Goal: Information Seeking & Learning: Learn about a topic

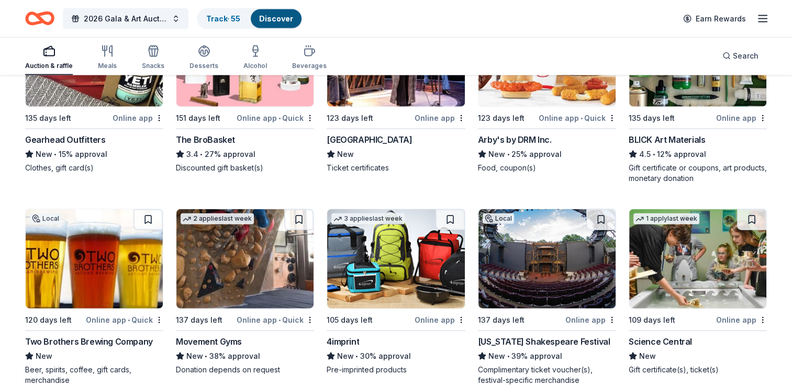
scroll to position [2459, 0]
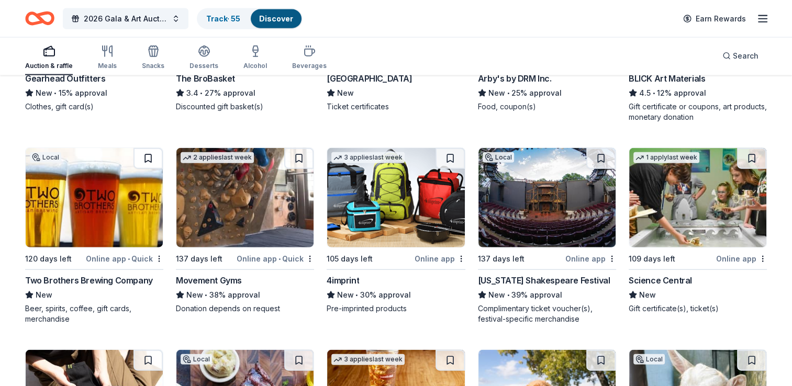
click at [155, 150] on button at bounding box center [147, 158] width 29 height 21
click at [301, 156] on button at bounding box center [298, 158] width 29 height 21
click at [459, 155] on button at bounding box center [450, 158] width 29 height 21
click at [607, 148] on div "Local" at bounding box center [547, 198] width 138 height 101
click at [608, 149] on button at bounding box center [600, 158] width 29 height 21
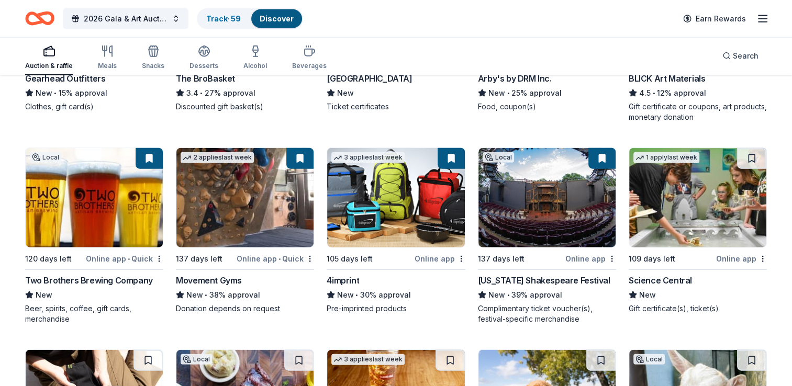
scroll to position [2512, 0]
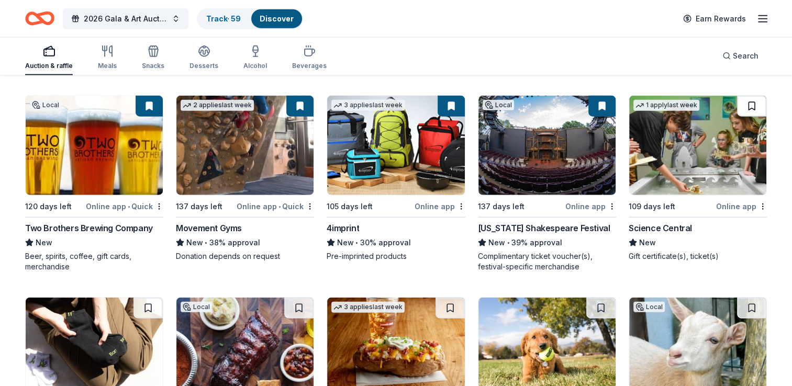
click at [758, 108] on button at bounding box center [751, 106] width 29 height 21
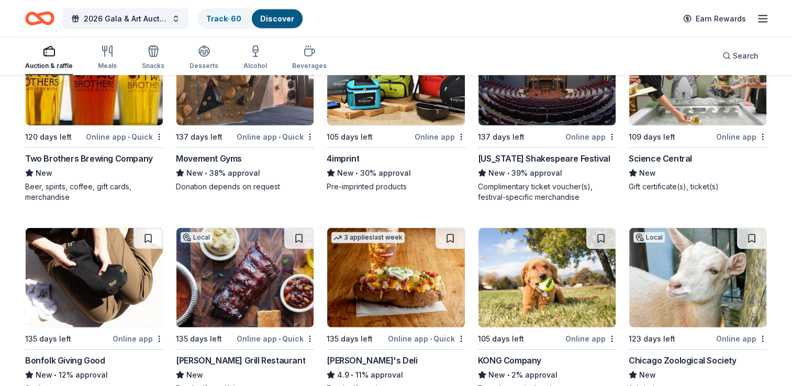
scroll to position [2616, 0]
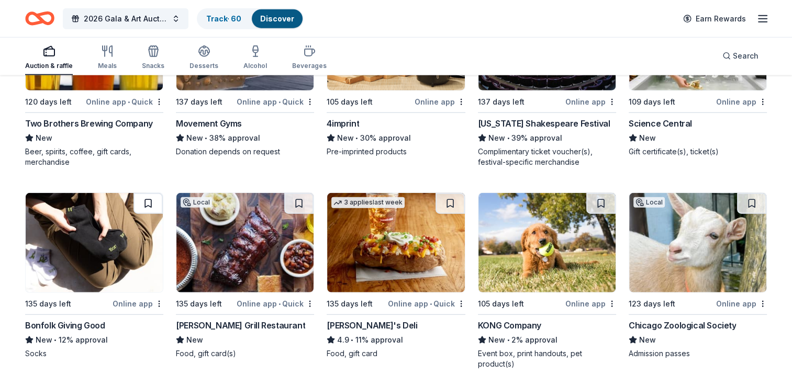
click at [149, 196] on button at bounding box center [147, 203] width 29 height 21
click at [298, 200] on button at bounding box center [298, 203] width 29 height 21
click at [452, 196] on button at bounding box center [450, 203] width 29 height 21
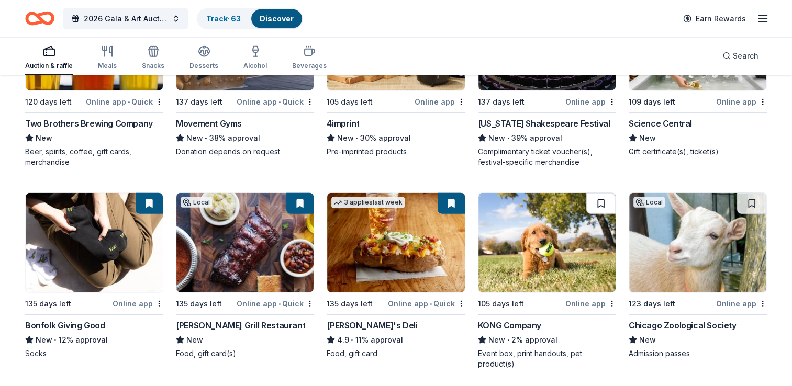
click at [601, 196] on button at bounding box center [600, 203] width 29 height 21
click at [750, 197] on button at bounding box center [751, 203] width 29 height 21
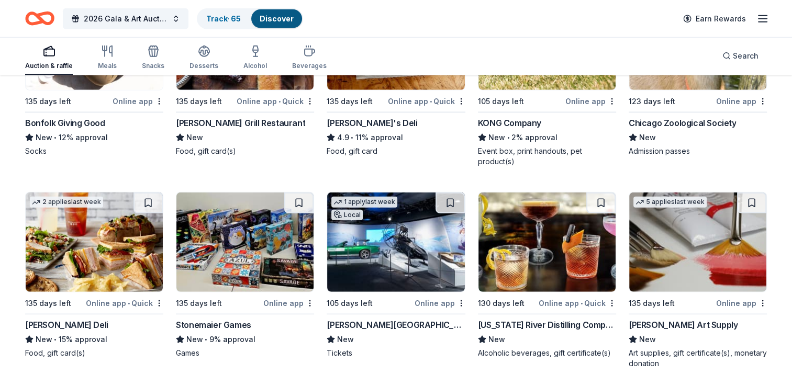
scroll to position [2878, 0]
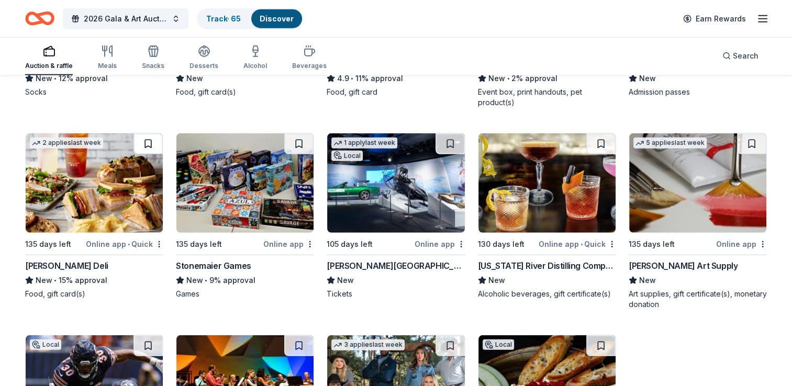
click at [157, 133] on button at bounding box center [147, 143] width 29 height 21
click at [299, 140] on button at bounding box center [298, 143] width 29 height 21
click at [451, 146] on button at bounding box center [450, 143] width 29 height 21
click at [601, 140] on button at bounding box center [600, 143] width 29 height 21
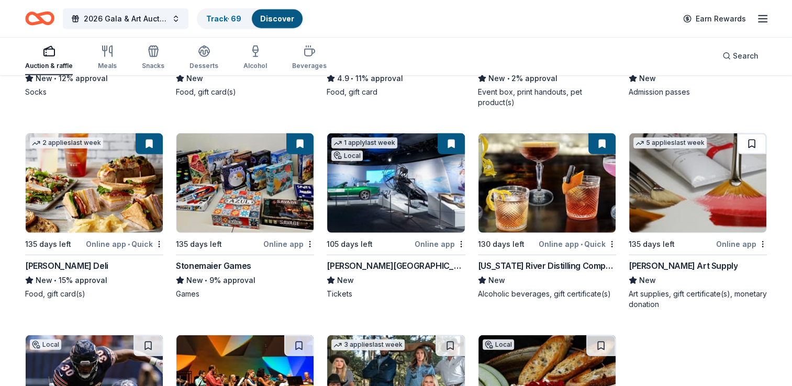
click at [762, 138] on button at bounding box center [751, 143] width 29 height 21
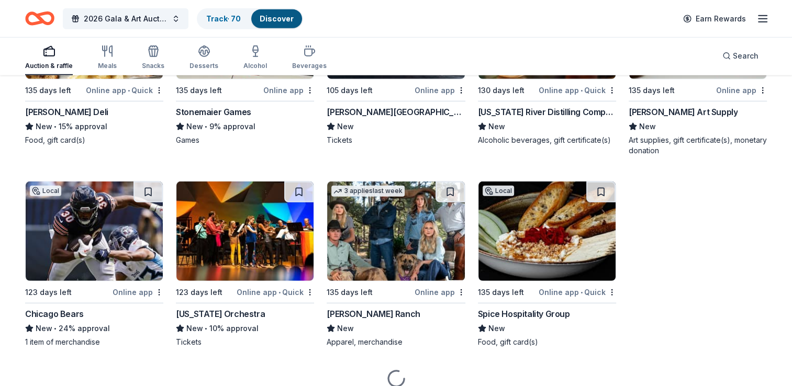
scroll to position [3035, 0]
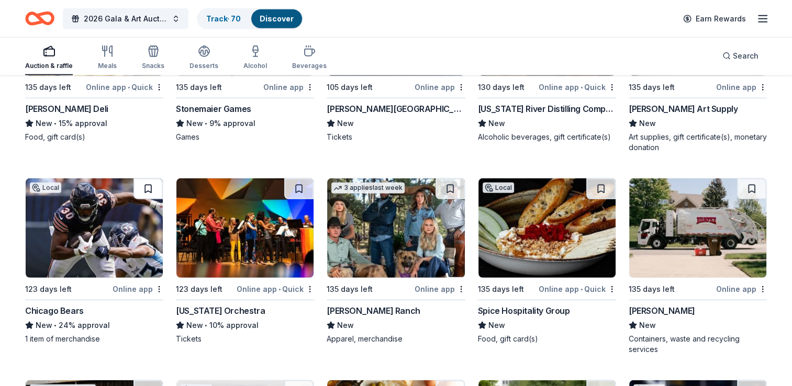
click at [145, 183] on button at bounding box center [147, 189] width 29 height 21
click at [448, 184] on button at bounding box center [450, 189] width 29 height 21
click at [595, 187] on button at bounding box center [600, 189] width 29 height 21
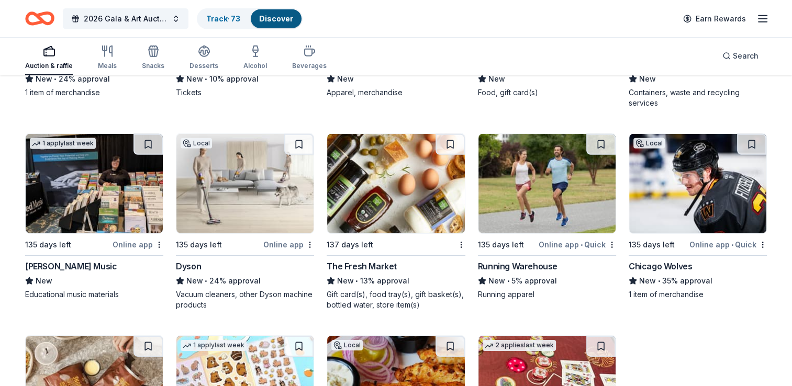
scroll to position [3297, 0]
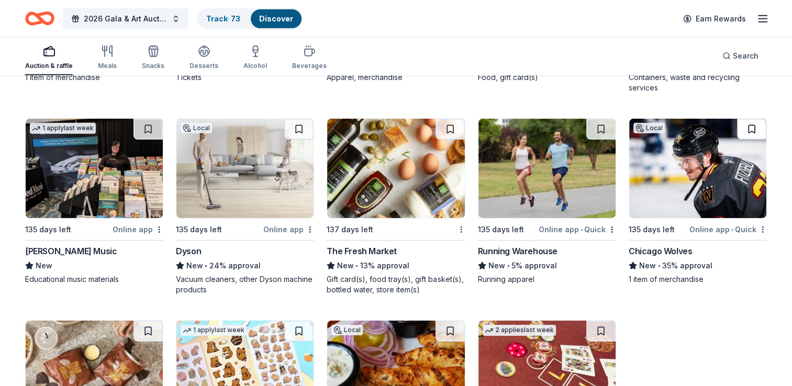
click at [757, 129] on button at bounding box center [751, 129] width 29 height 21
click at [604, 123] on button at bounding box center [600, 129] width 29 height 21
click at [443, 119] on button at bounding box center [450, 129] width 29 height 21
click at [306, 127] on button at bounding box center [298, 129] width 29 height 21
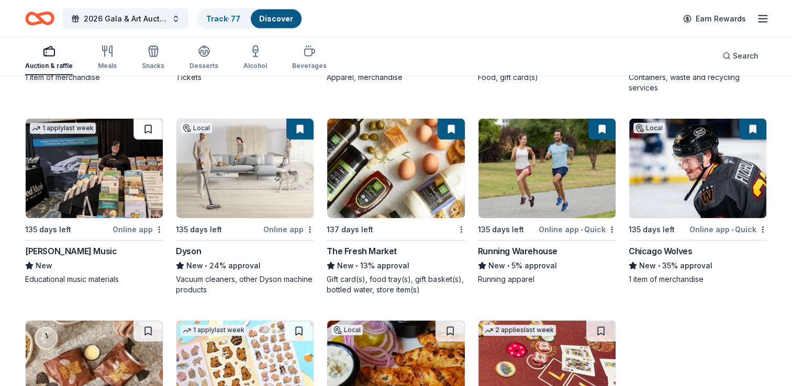
click at [142, 125] on button at bounding box center [147, 129] width 29 height 21
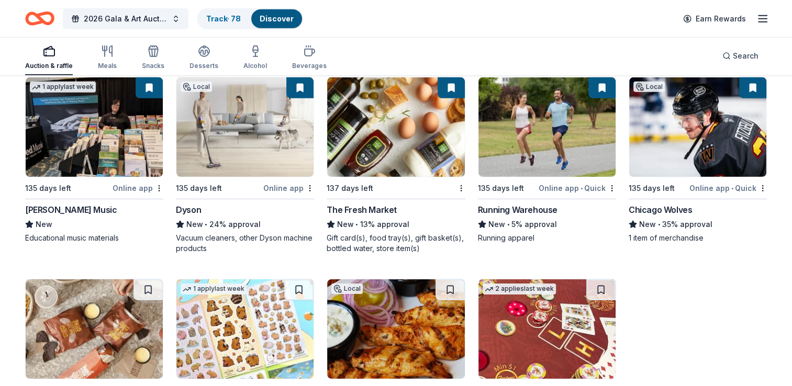
scroll to position [3454, 0]
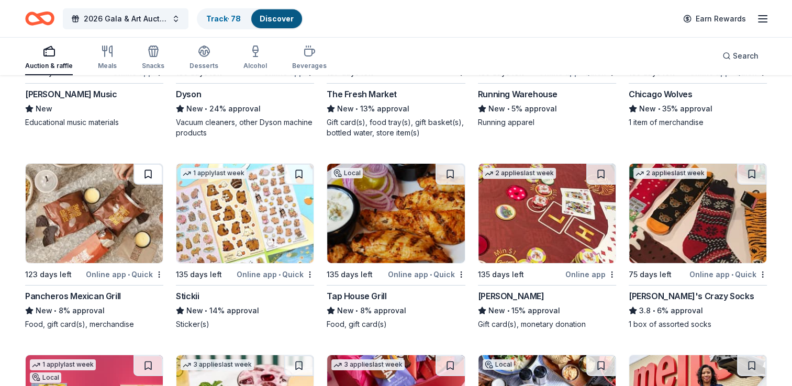
click at [158, 171] on button at bounding box center [147, 174] width 29 height 21
click at [299, 168] on button at bounding box center [298, 174] width 29 height 21
click at [444, 166] on button at bounding box center [450, 174] width 29 height 21
click at [446, 166] on button at bounding box center [451, 174] width 27 height 21
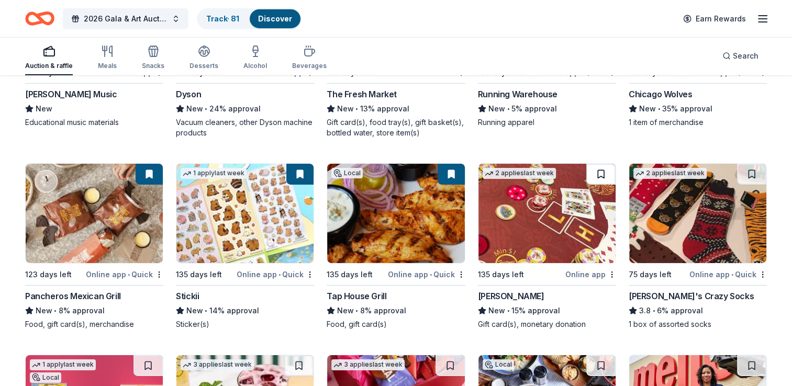
click at [601, 164] on button at bounding box center [600, 174] width 29 height 21
click at [762, 169] on button at bounding box center [751, 174] width 29 height 21
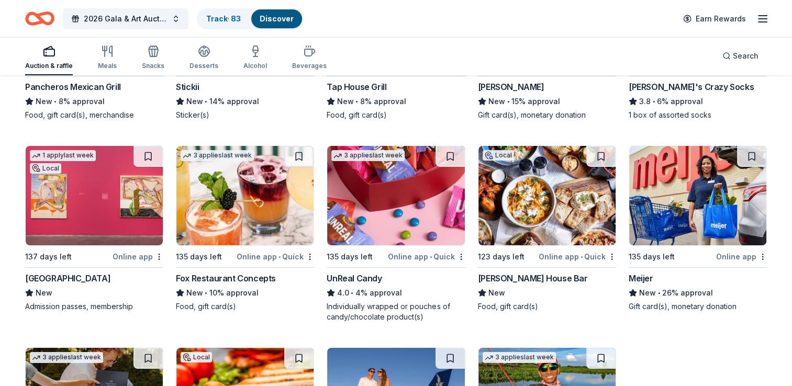
scroll to position [3716, 0]
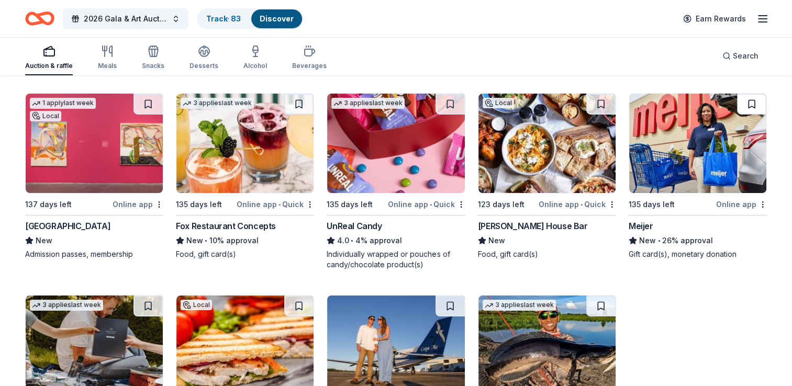
click at [756, 99] on button at bounding box center [751, 104] width 29 height 21
click at [611, 94] on button at bounding box center [600, 104] width 29 height 21
click at [453, 104] on button at bounding box center [450, 104] width 29 height 21
click at [297, 99] on button at bounding box center [298, 104] width 29 height 21
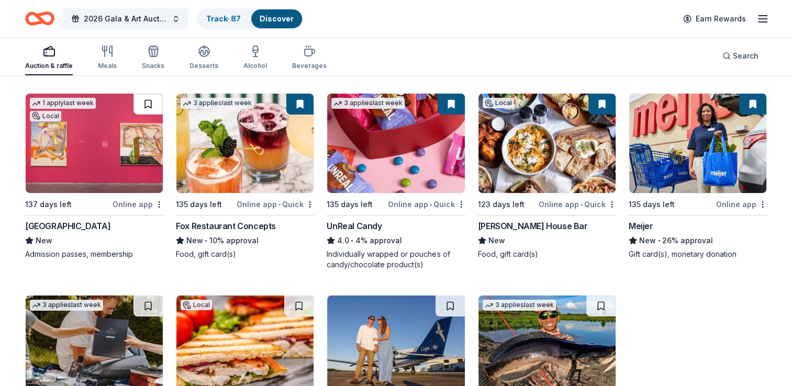
click at [151, 95] on button at bounding box center [147, 104] width 29 height 21
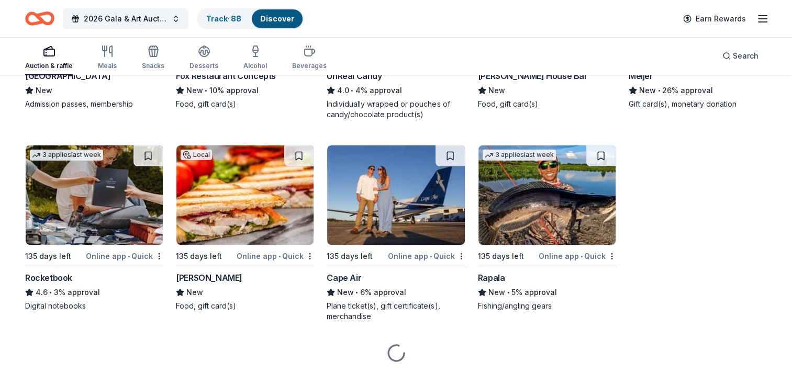
scroll to position [3873, 0]
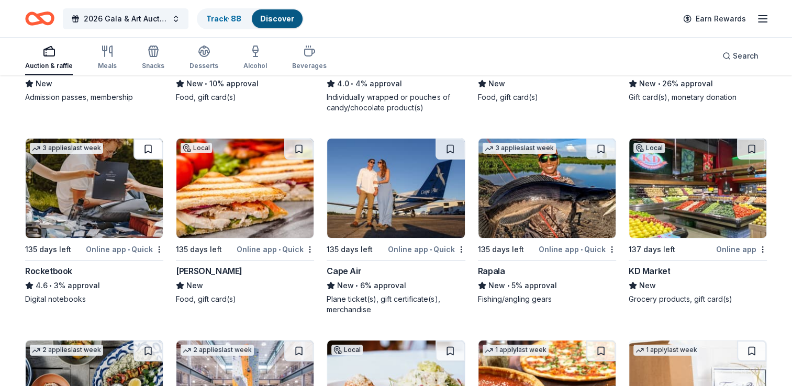
click at [149, 143] on button at bounding box center [147, 149] width 29 height 21
click at [293, 144] on button at bounding box center [298, 149] width 29 height 21
click at [453, 144] on button at bounding box center [450, 149] width 29 height 21
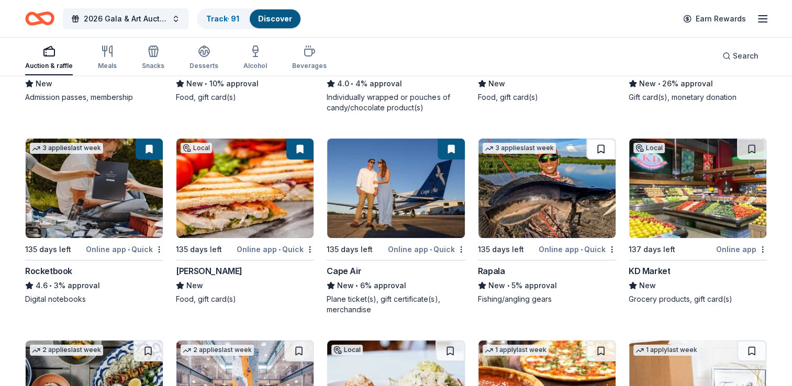
click at [603, 144] on button at bounding box center [600, 149] width 29 height 21
click at [756, 144] on button at bounding box center [751, 149] width 29 height 21
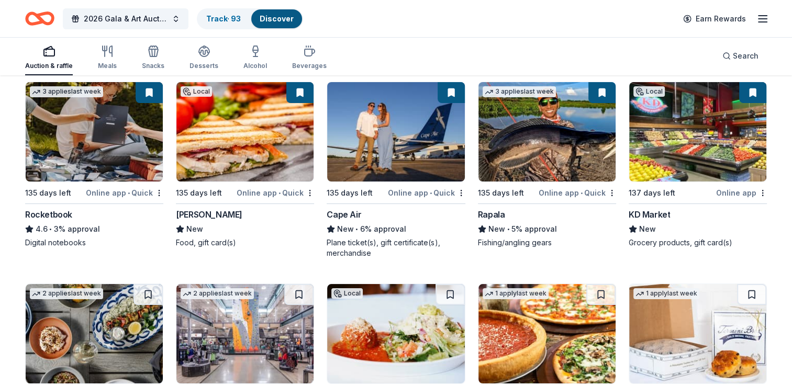
scroll to position [4030, 0]
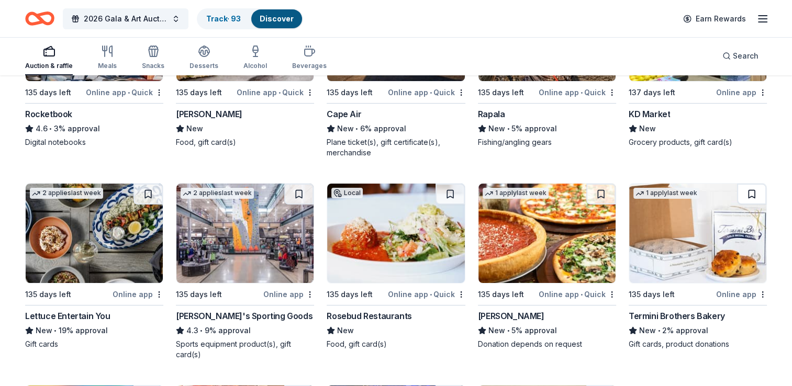
click at [756, 189] on button at bounding box center [751, 194] width 29 height 21
click at [598, 184] on button at bounding box center [600, 194] width 29 height 21
click at [461, 189] on button at bounding box center [450, 194] width 29 height 21
click at [305, 187] on button at bounding box center [298, 194] width 29 height 21
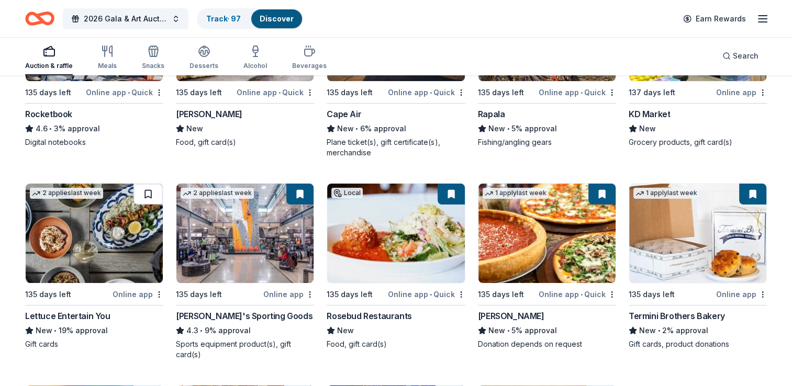
click at [150, 186] on button at bounding box center [147, 194] width 29 height 21
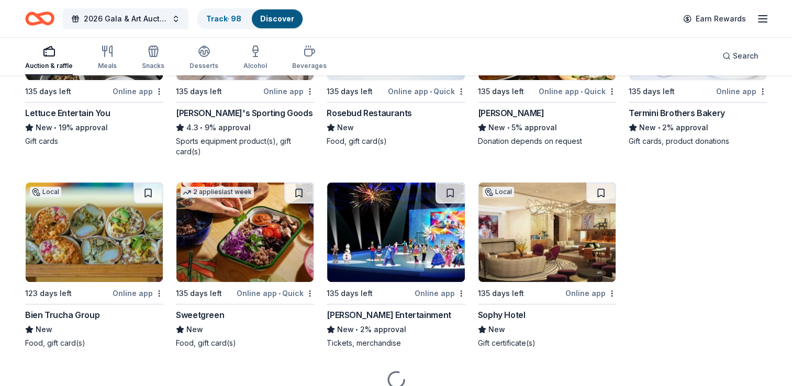
scroll to position [4239, 0]
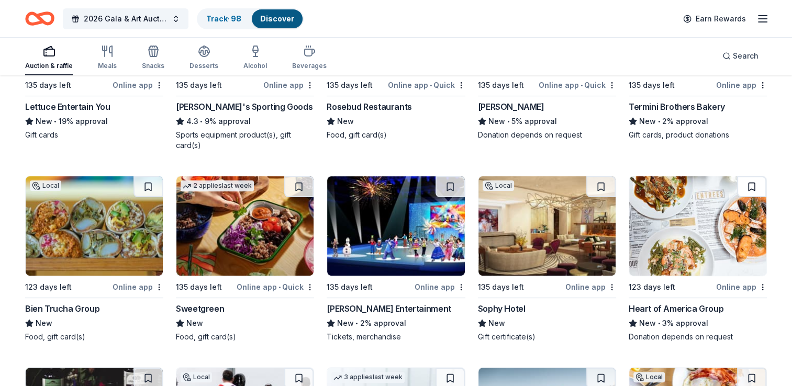
click at [759, 181] on button at bounding box center [751, 186] width 29 height 21
click at [600, 181] on button at bounding box center [600, 186] width 29 height 21
click at [450, 180] on button at bounding box center [450, 186] width 29 height 21
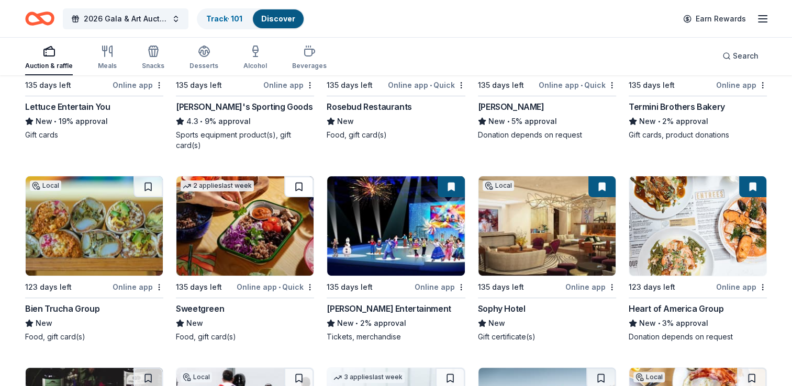
click at [303, 180] on button at bounding box center [298, 186] width 29 height 21
click at [155, 181] on button at bounding box center [147, 186] width 29 height 21
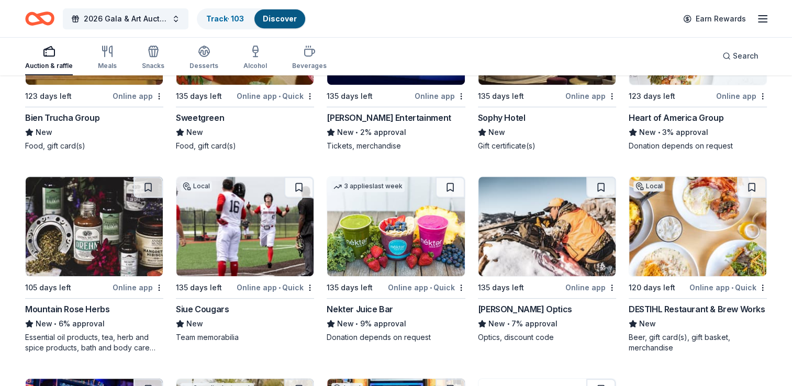
scroll to position [4501, 0]
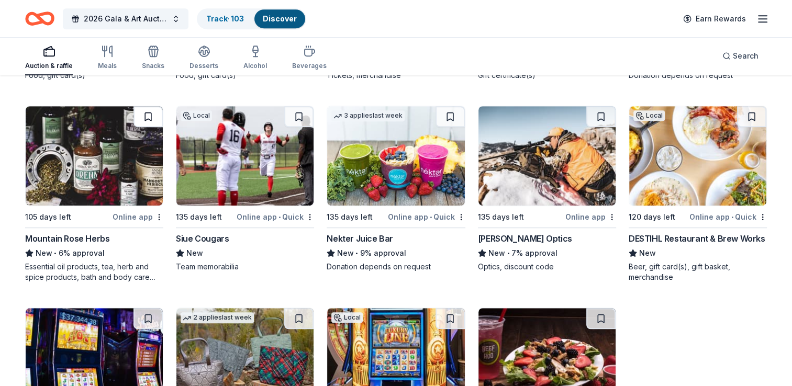
click at [158, 106] on button at bounding box center [147, 116] width 29 height 21
click at [305, 107] on button at bounding box center [298, 116] width 29 height 21
click at [452, 108] on button at bounding box center [450, 116] width 29 height 21
click at [611, 109] on button at bounding box center [600, 116] width 29 height 21
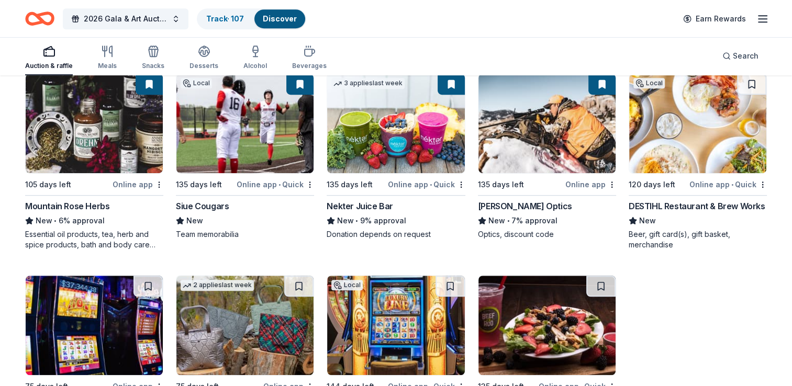
scroll to position [4448, 0]
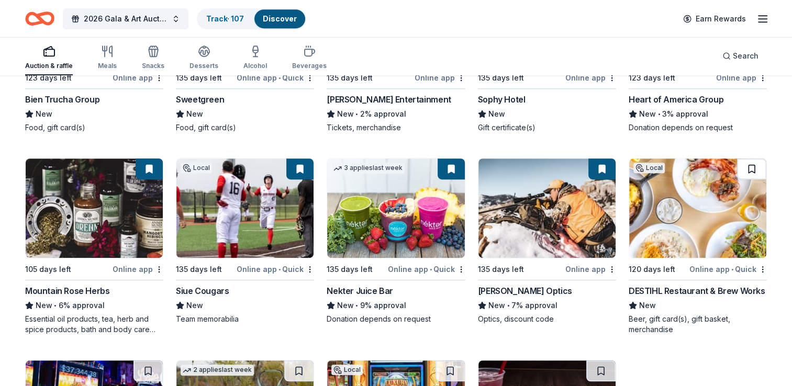
click at [750, 164] on button at bounding box center [751, 169] width 29 height 21
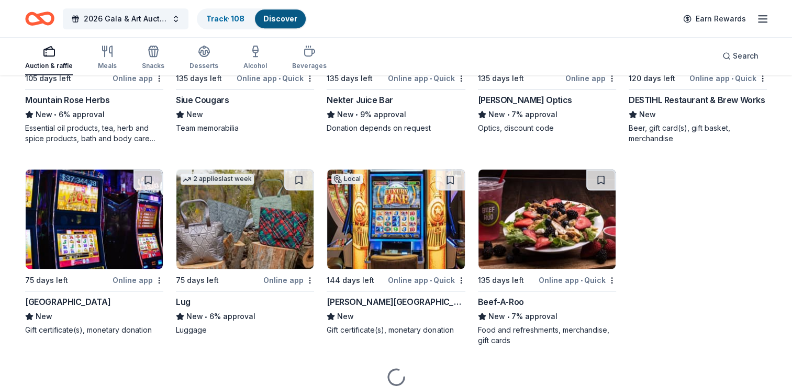
scroll to position [4658, 0]
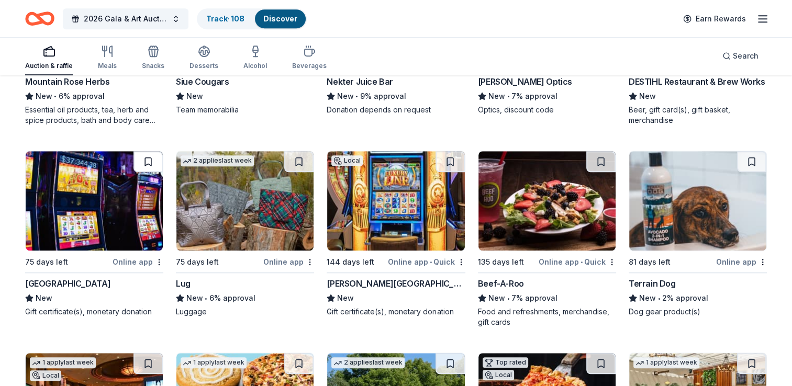
click at [149, 153] on button at bounding box center [147, 161] width 29 height 21
click at [297, 161] on button at bounding box center [298, 161] width 29 height 21
click at [454, 159] on button at bounding box center [450, 161] width 29 height 21
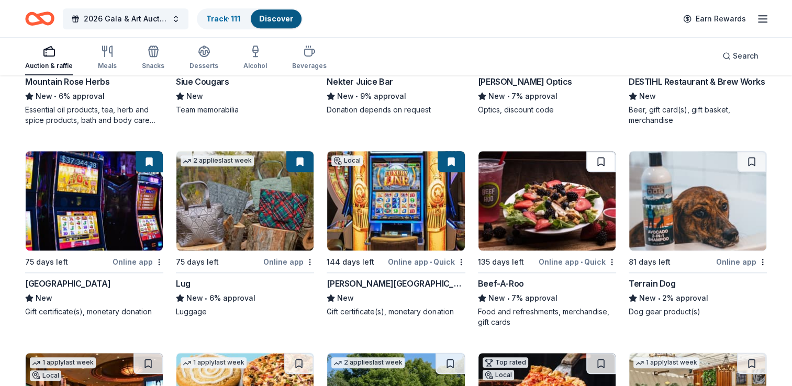
click at [605, 161] on button at bounding box center [600, 161] width 29 height 21
click at [759, 157] on button at bounding box center [751, 161] width 29 height 21
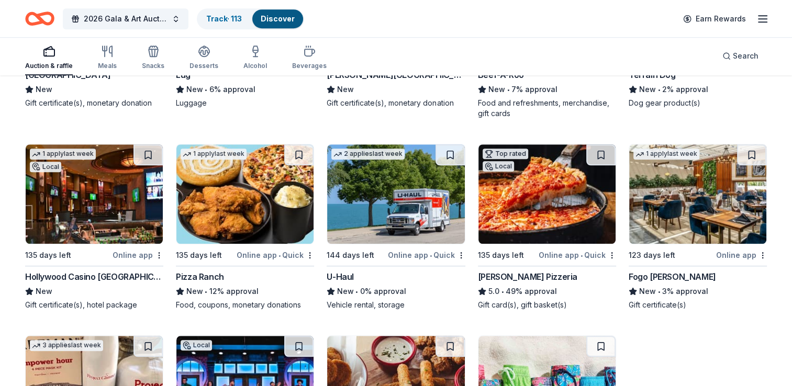
scroll to position [4867, 0]
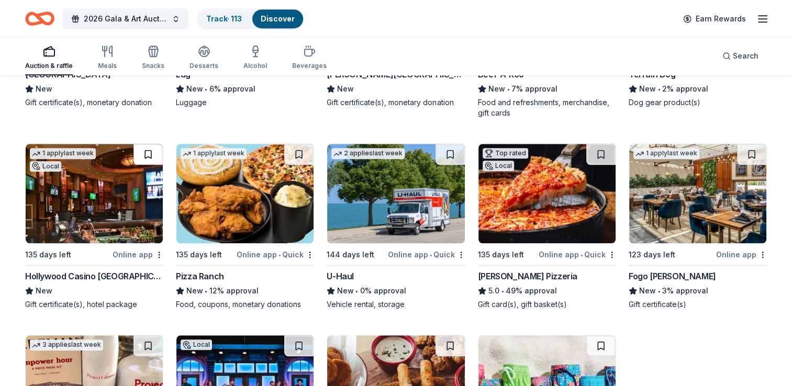
click at [151, 150] on button at bounding box center [147, 154] width 29 height 21
click at [293, 146] on button at bounding box center [298, 154] width 29 height 21
click at [452, 150] on button at bounding box center [450, 154] width 29 height 21
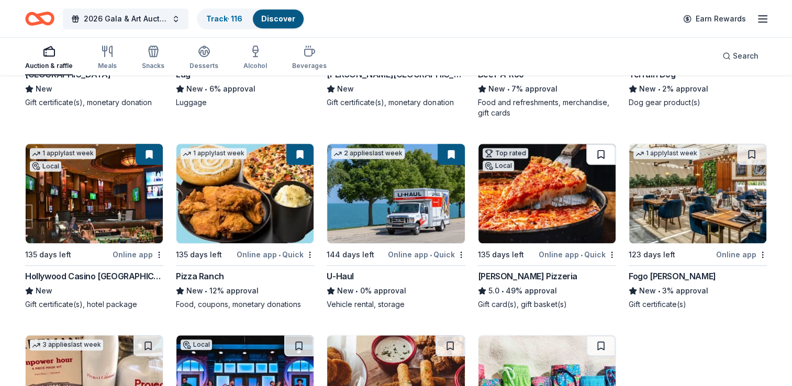
click at [609, 150] on button at bounding box center [600, 154] width 29 height 21
click at [749, 144] on button at bounding box center [751, 154] width 29 height 21
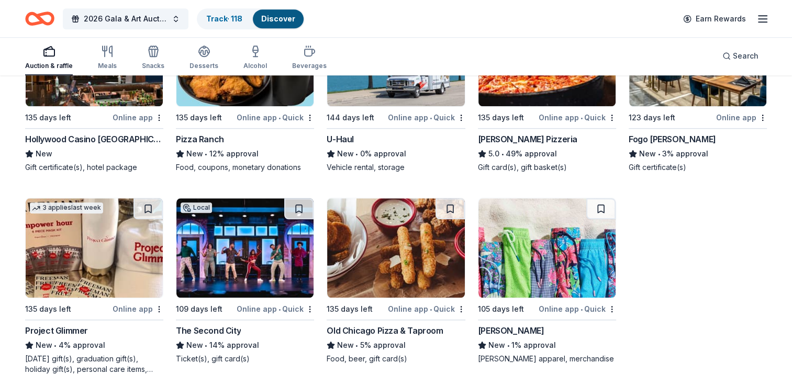
scroll to position [5024, 0]
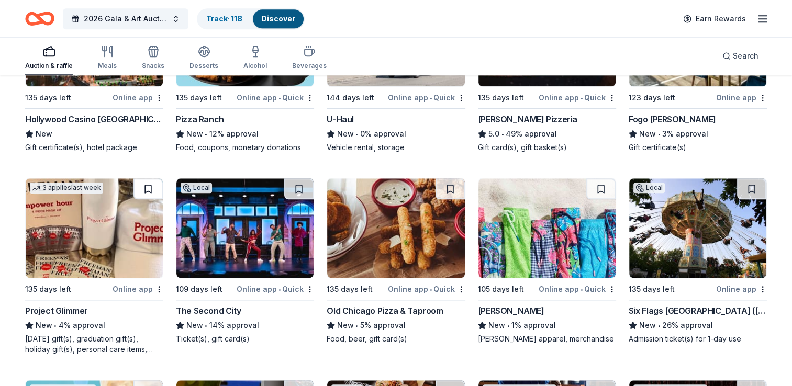
click at [150, 183] on button at bounding box center [147, 189] width 29 height 21
click at [296, 189] on button at bounding box center [298, 189] width 29 height 21
click at [450, 187] on button at bounding box center [450, 189] width 29 height 21
click at [598, 185] on button at bounding box center [600, 189] width 29 height 21
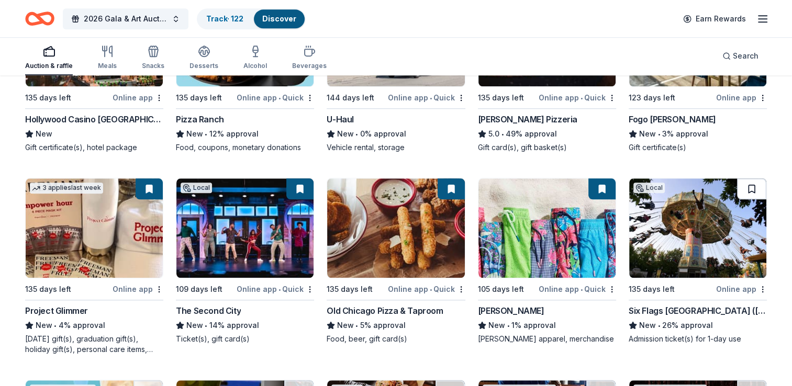
click at [756, 183] on button at bounding box center [751, 189] width 29 height 21
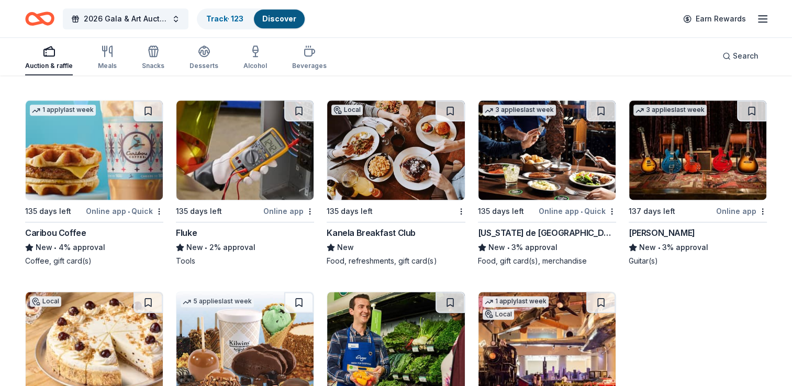
scroll to position [5286, 0]
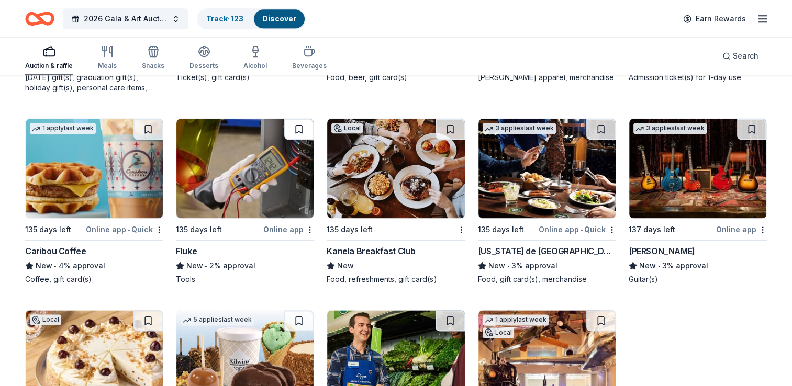
click at [295, 121] on button at bounding box center [298, 129] width 29 height 21
click at [452, 119] on button at bounding box center [450, 129] width 29 height 21
click at [639, 45] on div "Auction & raffle Meals Snacks Desserts Alcohol Beverages Search" at bounding box center [396, 56] width 742 height 39
click at [603, 120] on button at bounding box center [600, 129] width 29 height 21
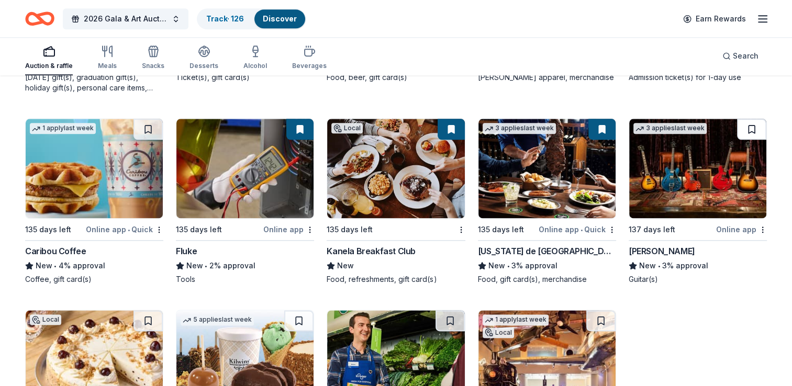
click at [752, 124] on button at bounding box center [751, 129] width 29 height 21
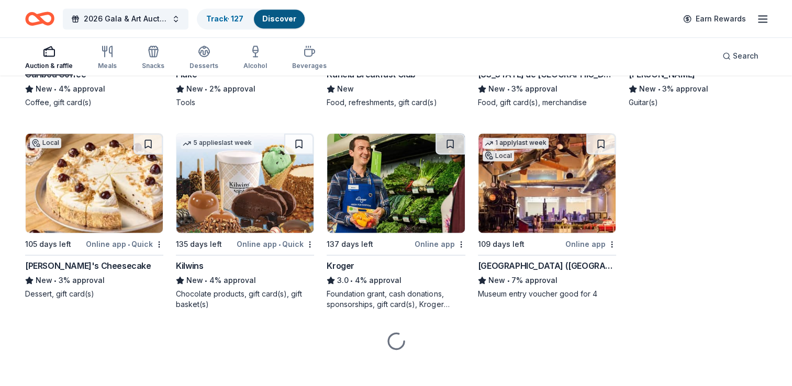
scroll to position [5467, 0]
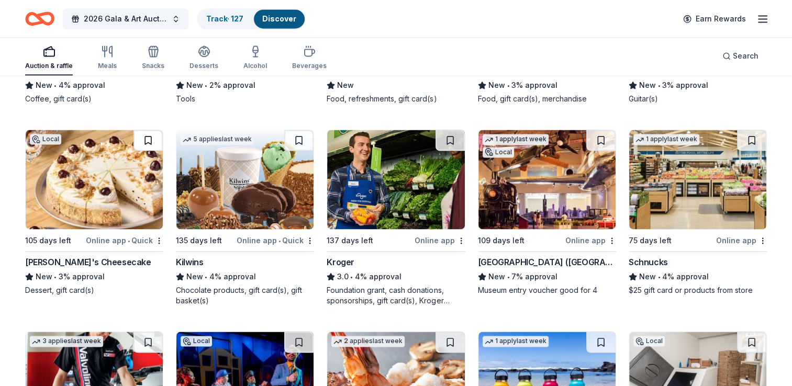
click at [150, 138] on button at bounding box center [147, 140] width 29 height 21
click at [305, 133] on button at bounding box center [298, 140] width 29 height 21
click at [450, 131] on button at bounding box center [450, 140] width 29 height 21
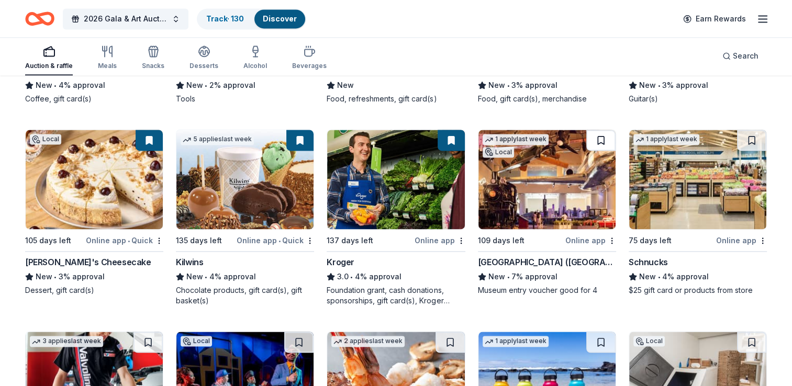
click at [612, 144] on button at bounding box center [600, 140] width 29 height 21
click at [754, 137] on button at bounding box center [751, 140] width 29 height 21
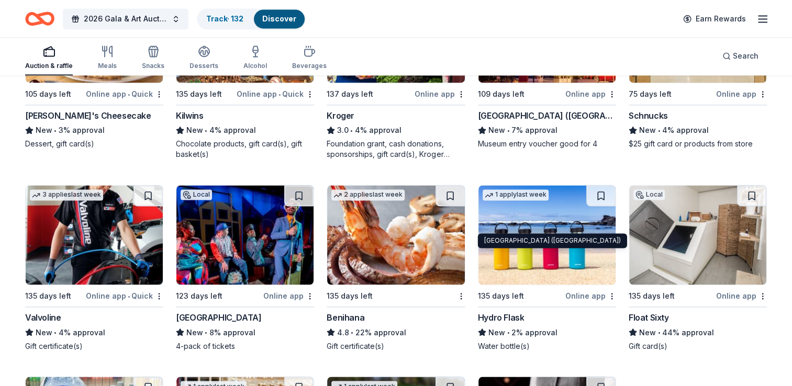
scroll to position [5624, 0]
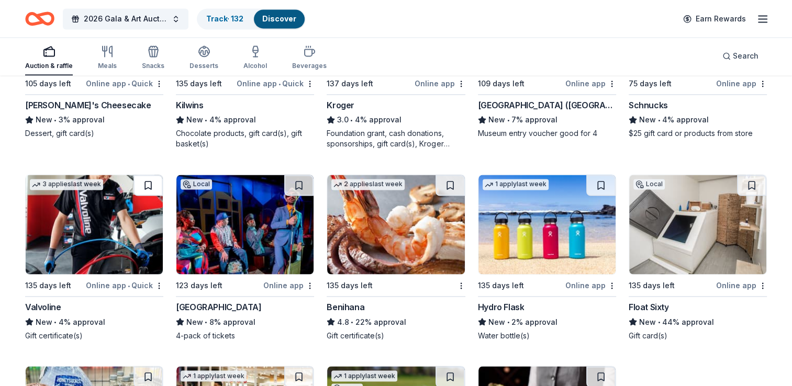
click at [149, 175] on button at bounding box center [147, 185] width 29 height 21
click at [309, 180] on button at bounding box center [298, 185] width 29 height 21
click at [457, 192] on button at bounding box center [450, 185] width 29 height 21
click at [610, 179] on button at bounding box center [600, 185] width 29 height 21
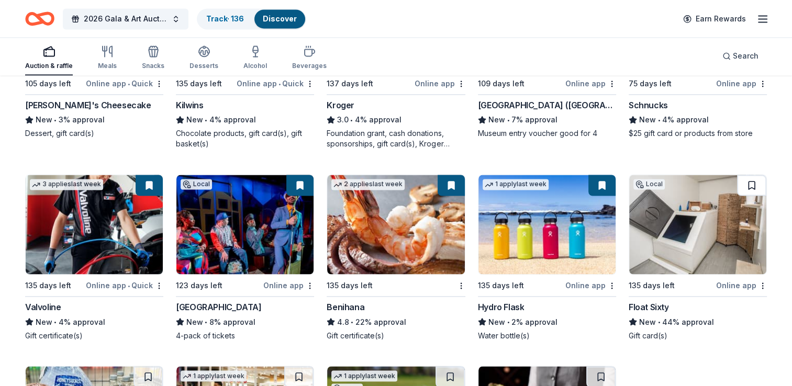
click at [754, 177] on button at bounding box center [751, 185] width 29 height 21
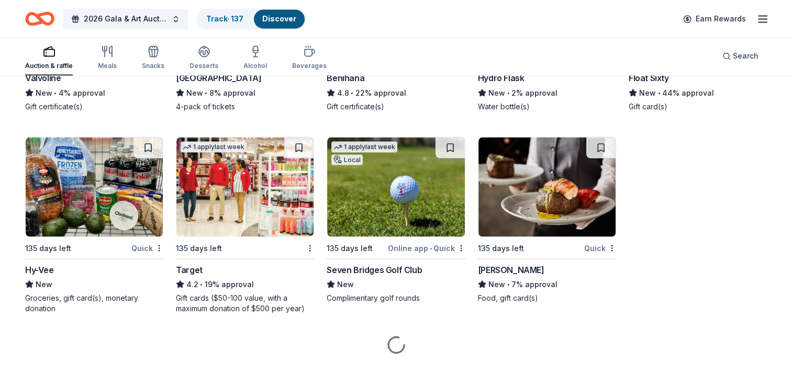
scroll to position [5860, 0]
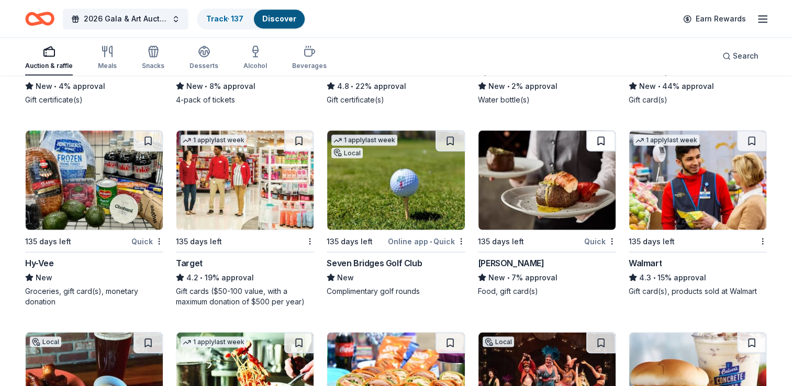
click at [587, 143] on button at bounding box center [600, 140] width 29 height 21
click at [763, 131] on button at bounding box center [751, 140] width 29 height 21
click at [450, 135] on button at bounding box center [450, 140] width 29 height 21
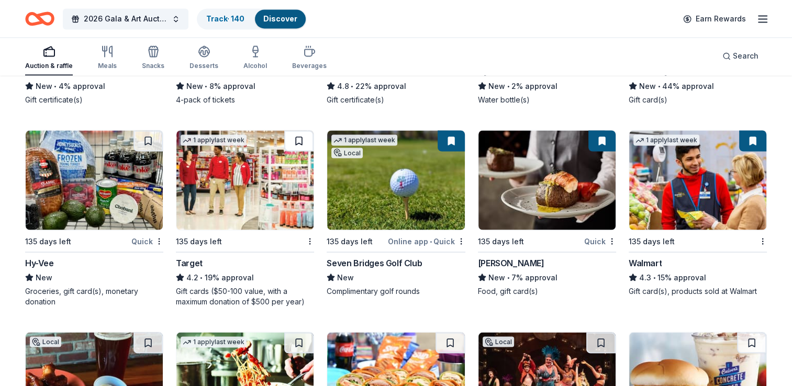
click at [292, 133] on button at bounding box center [298, 140] width 29 height 21
click at [154, 131] on button at bounding box center [147, 140] width 29 height 21
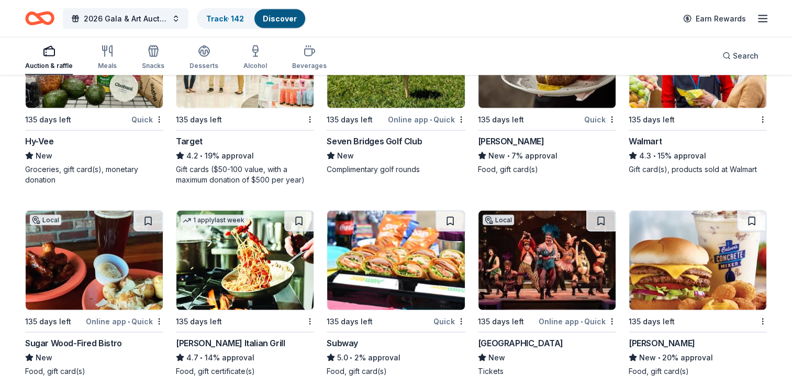
scroll to position [6017, 0]
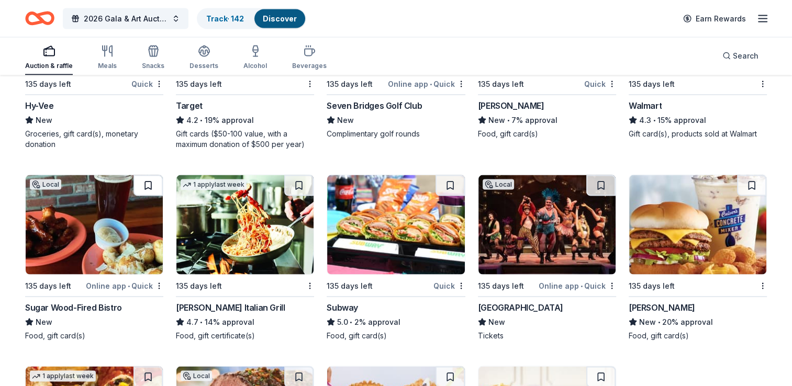
click at [156, 177] on button at bounding box center [147, 185] width 29 height 21
click at [308, 177] on button at bounding box center [298, 185] width 29 height 21
click at [450, 180] on button at bounding box center [450, 185] width 29 height 21
click at [762, 176] on button at bounding box center [751, 185] width 29 height 21
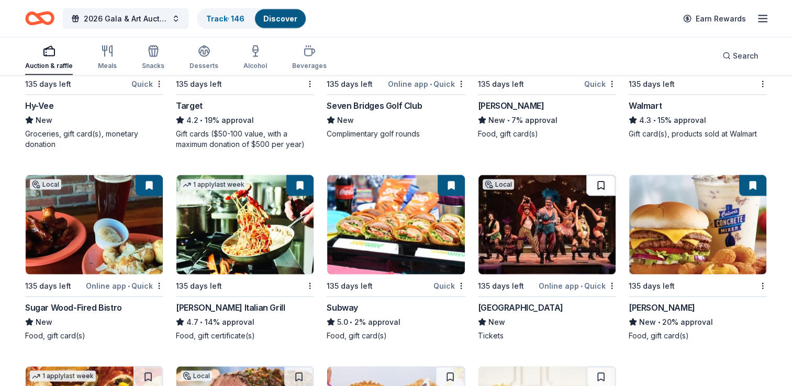
click at [607, 181] on button at bounding box center [600, 185] width 29 height 21
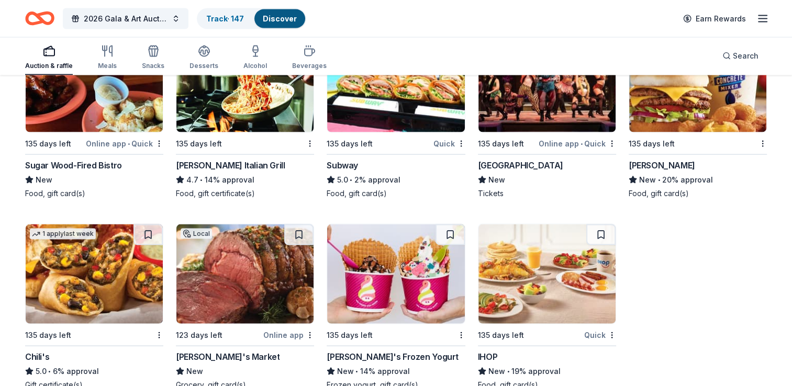
scroll to position [6174, 0]
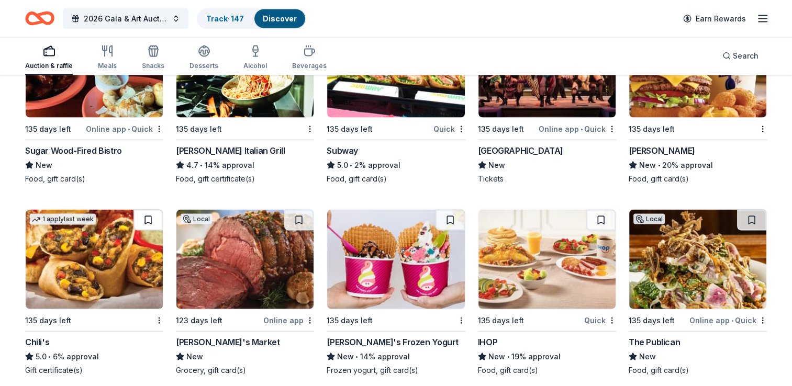
click at [138, 221] on button at bounding box center [147, 220] width 29 height 21
click at [299, 218] on button at bounding box center [298, 220] width 29 height 21
click at [454, 215] on button at bounding box center [450, 220] width 29 height 21
click at [606, 210] on button at bounding box center [600, 220] width 29 height 21
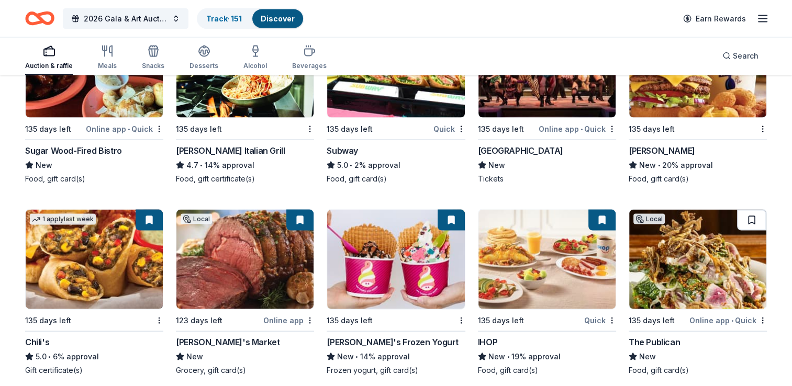
click at [750, 217] on button at bounding box center [751, 220] width 29 height 21
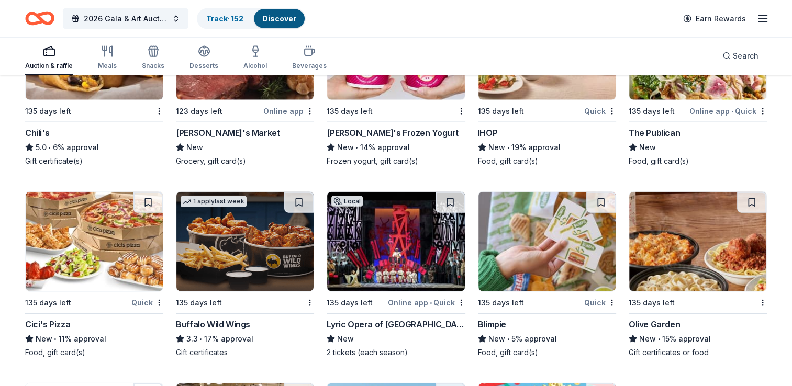
scroll to position [6436, 0]
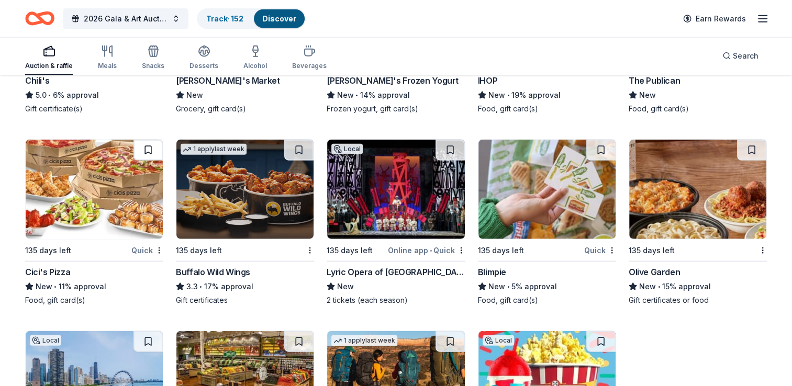
click at [147, 140] on button at bounding box center [147, 150] width 29 height 21
click at [298, 146] on button at bounding box center [298, 150] width 29 height 21
click at [452, 146] on button at bounding box center [450, 150] width 29 height 21
click at [600, 142] on button at bounding box center [600, 150] width 29 height 21
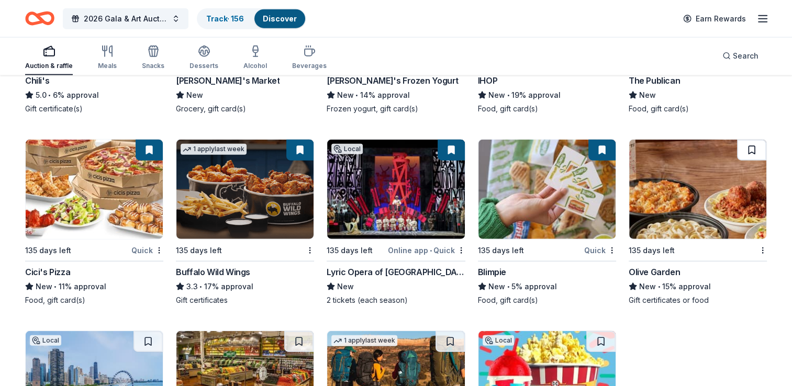
click at [753, 141] on button at bounding box center [751, 150] width 29 height 21
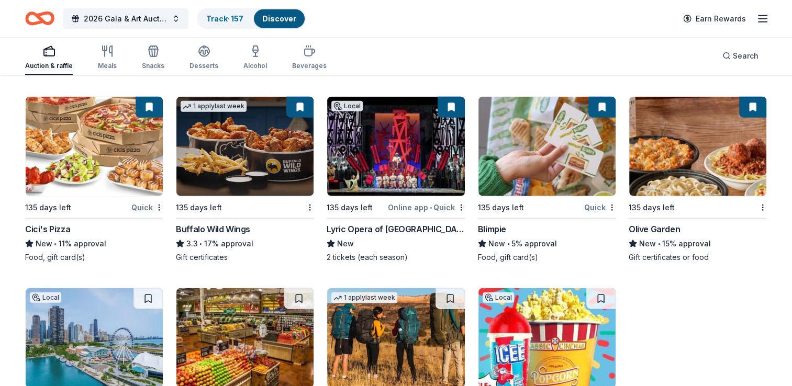
scroll to position [6593, 0]
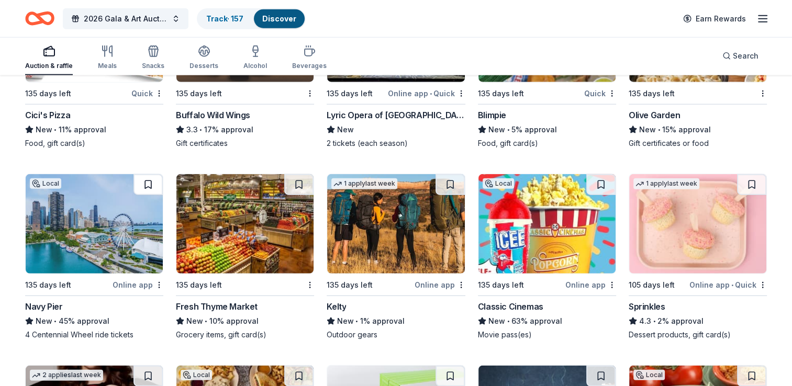
click at [147, 180] on button at bounding box center [147, 184] width 29 height 21
click at [311, 176] on button at bounding box center [298, 184] width 29 height 21
click at [444, 186] on button at bounding box center [450, 184] width 29 height 21
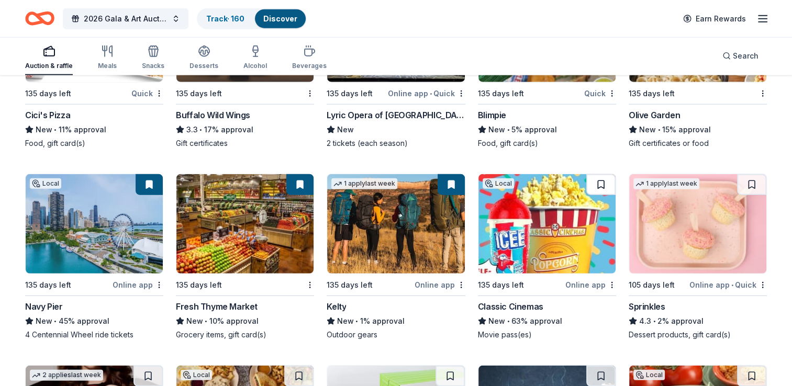
click at [597, 177] on button at bounding box center [600, 184] width 29 height 21
click at [746, 174] on button at bounding box center [751, 184] width 29 height 21
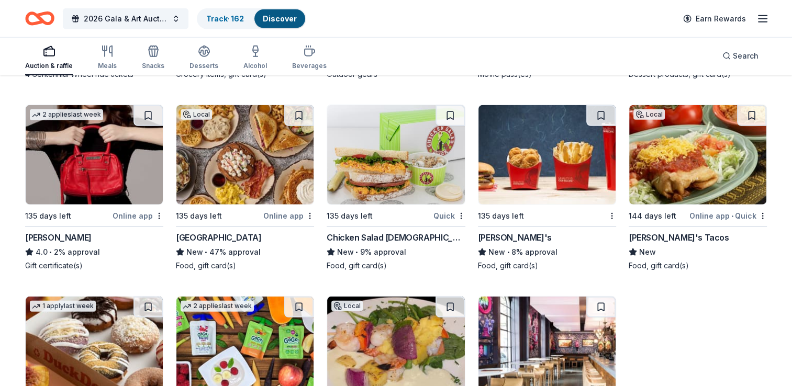
scroll to position [6854, 0]
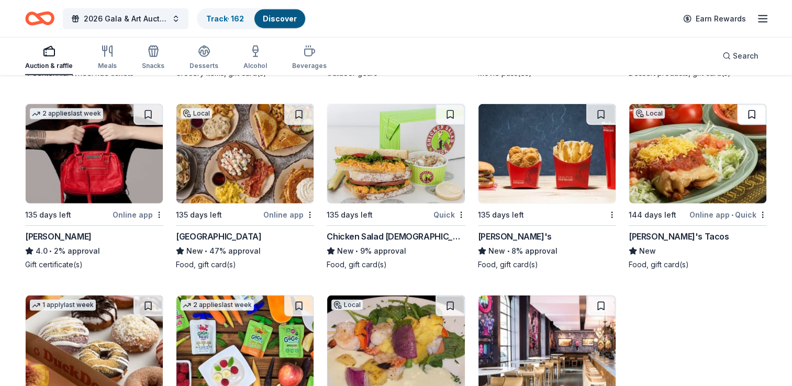
click at [762, 112] on button at bounding box center [751, 114] width 29 height 21
click at [592, 104] on button at bounding box center [600, 114] width 29 height 21
click at [460, 104] on button at bounding box center [450, 114] width 29 height 21
click at [303, 111] on button at bounding box center [298, 114] width 29 height 21
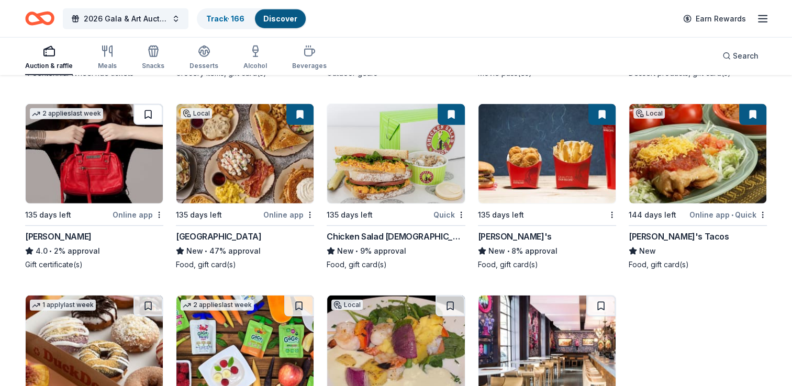
click at [161, 104] on button at bounding box center [147, 114] width 29 height 21
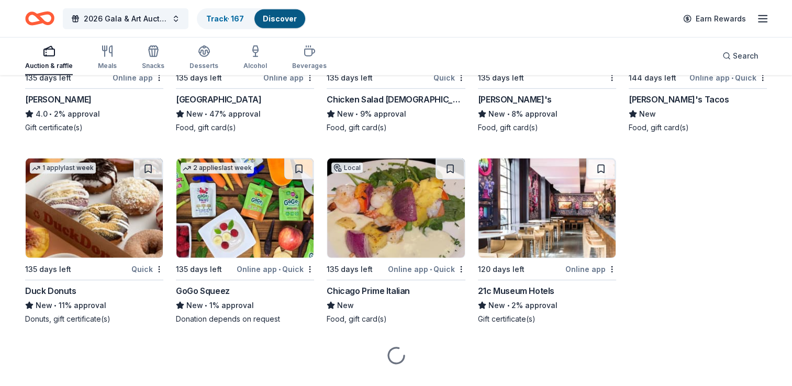
scroll to position [7009, 0]
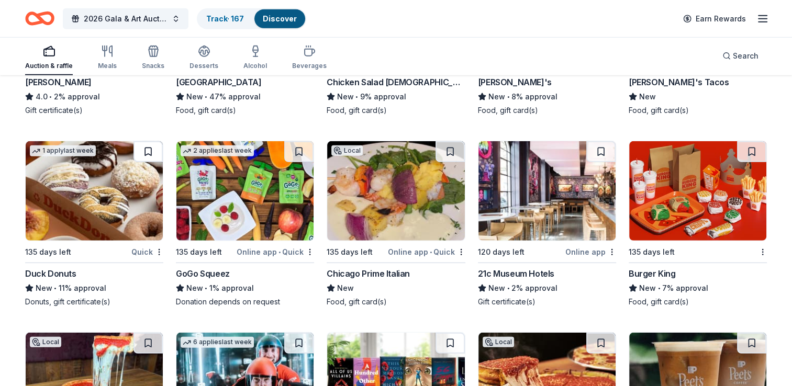
click at [147, 150] on button at bounding box center [147, 151] width 29 height 21
click at [300, 142] on button at bounding box center [298, 151] width 29 height 21
click at [451, 150] on button at bounding box center [450, 151] width 29 height 21
click at [605, 141] on button at bounding box center [600, 151] width 29 height 21
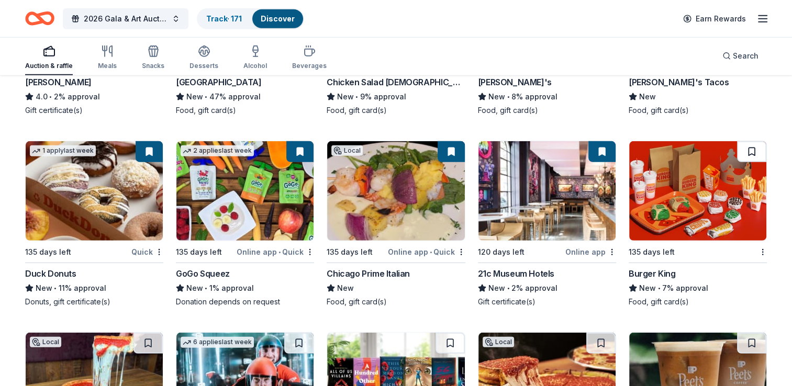
click at [760, 155] on button at bounding box center [751, 151] width 29 height 21
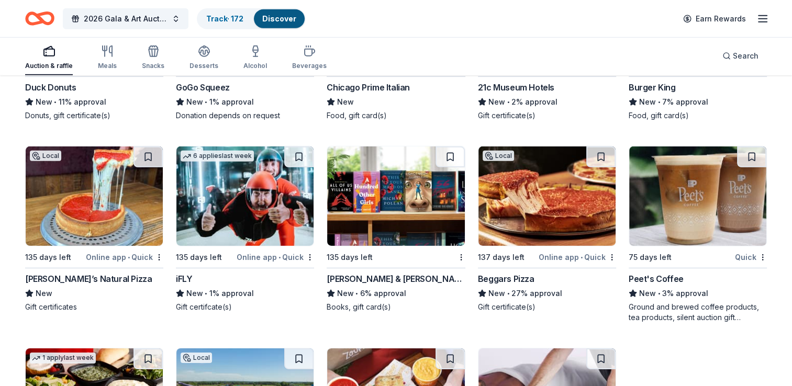
scroll to position [7218, 0]
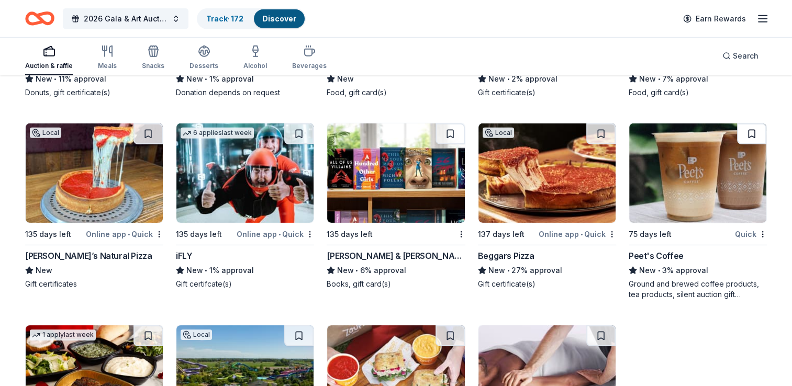
click at [750, 127] on button at bounding box center [751, 134] width 29 height 21
click at [599, 125] on button at bounding box center [600, 134] width 29 height 21
click at [463, 129] on button at bounding box center [450, 134] width 29 height 21
click at [305, 129] on button at bounding box center [298, 134] width 29 height 21
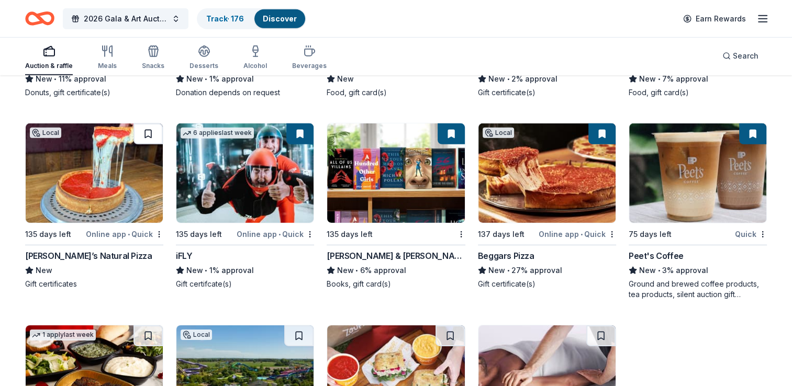
click at [159, 125] on button at bounding box center [147, 134] width 29 height 21
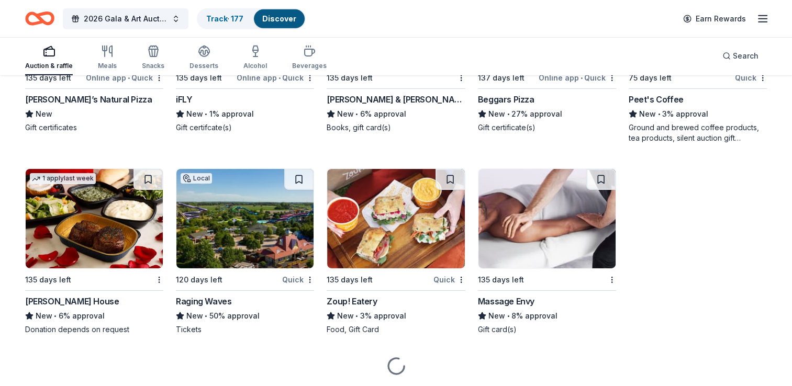
scroll to position [7375, 0]
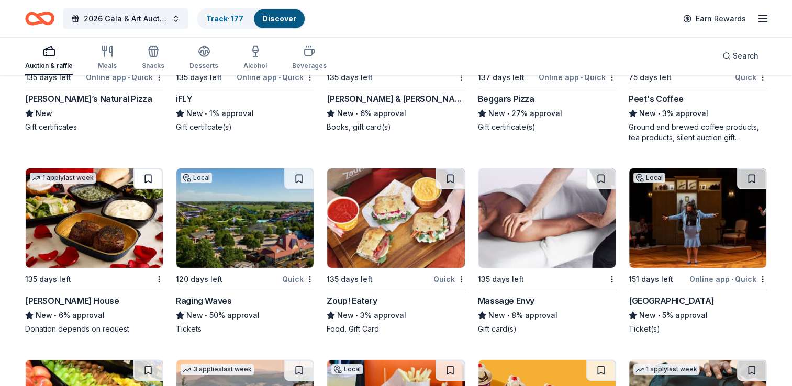
click at [158, 178] on button at bounding box center [147, 179] width 29 height 21
click at [310, 170] on button at bounding box center [298, 179] width 29 height 21
click at [456, 172] on button at bounding box center [450, 179] width 29 height 21
